Goal: Transaction & Acquisition: Purchase product/service

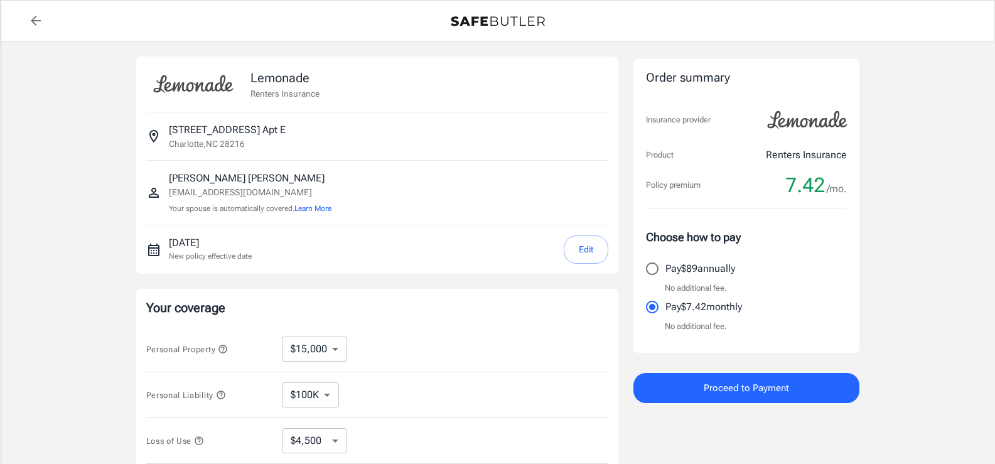
select select "15000"
select select "500"
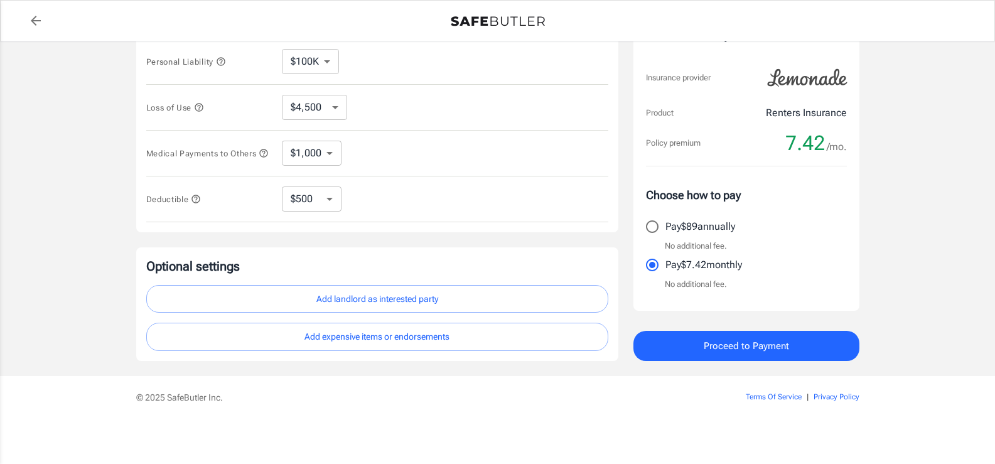
scroll to position [377, 0]
click at [654, 234] on input "Pay $89 annually" at bounding box center [652, 226] width 26 height 26
radio input "true"
click at [766, 354] on span "Proceed to Payment" at bounding box center [746, 346] width 85 height 16
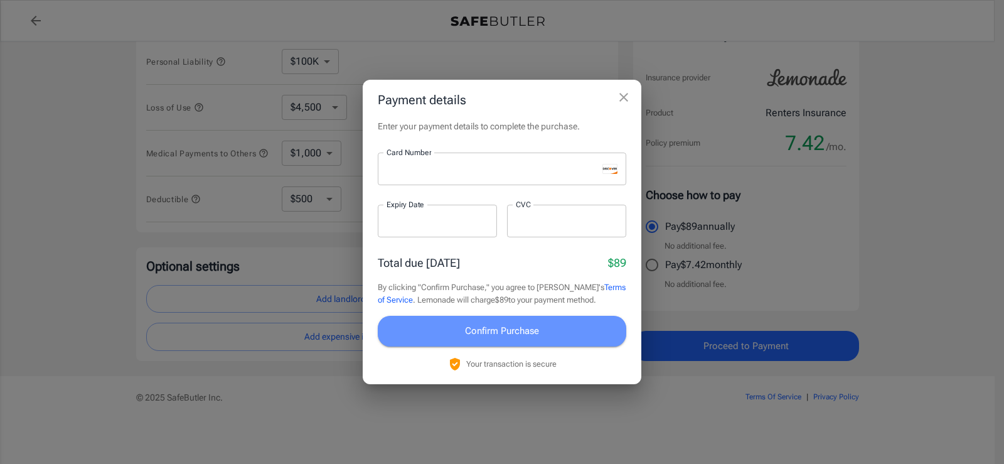
click at [515, 339] on span "Confirm Purchase" at bounding box center [502, 331] width 74 height 16
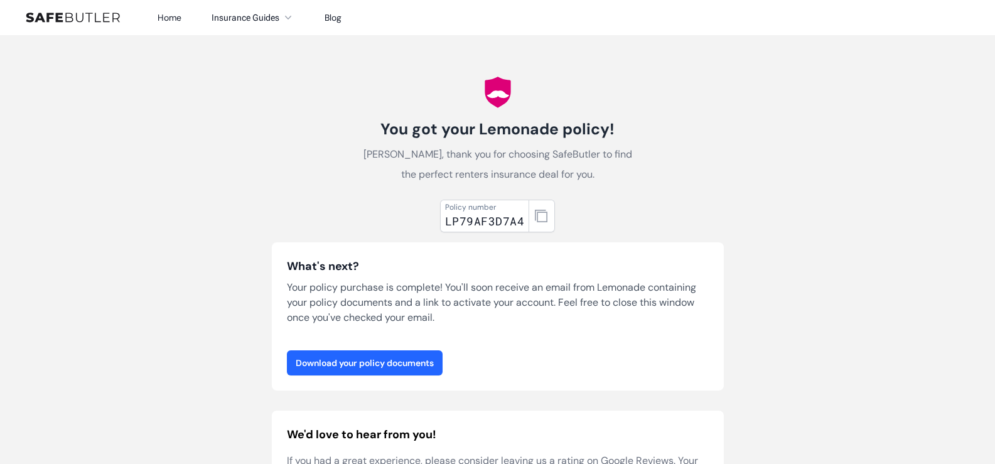
click at [376, 375] on link "Download your policy documents" at bounding box center [365, 362] width 156 height 25
